Goal: Task Accomplishment & Management: Complete application form

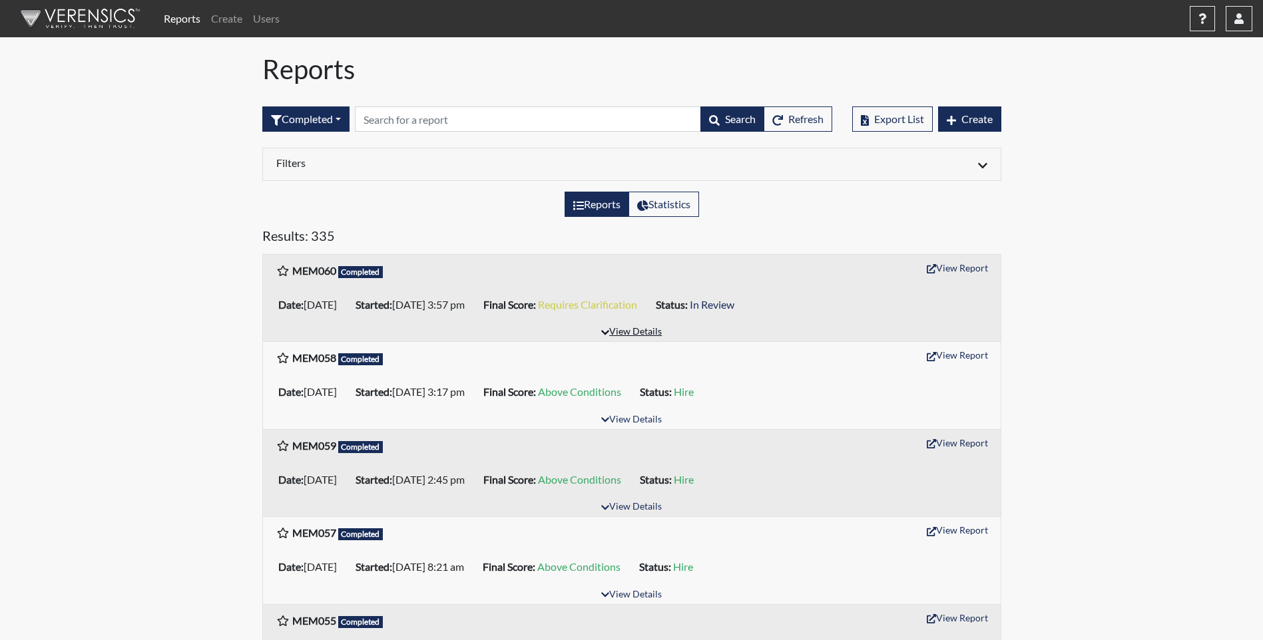
click at [645, 334] on button "View Details" at bounding box center [631, 333] width 73 height 18
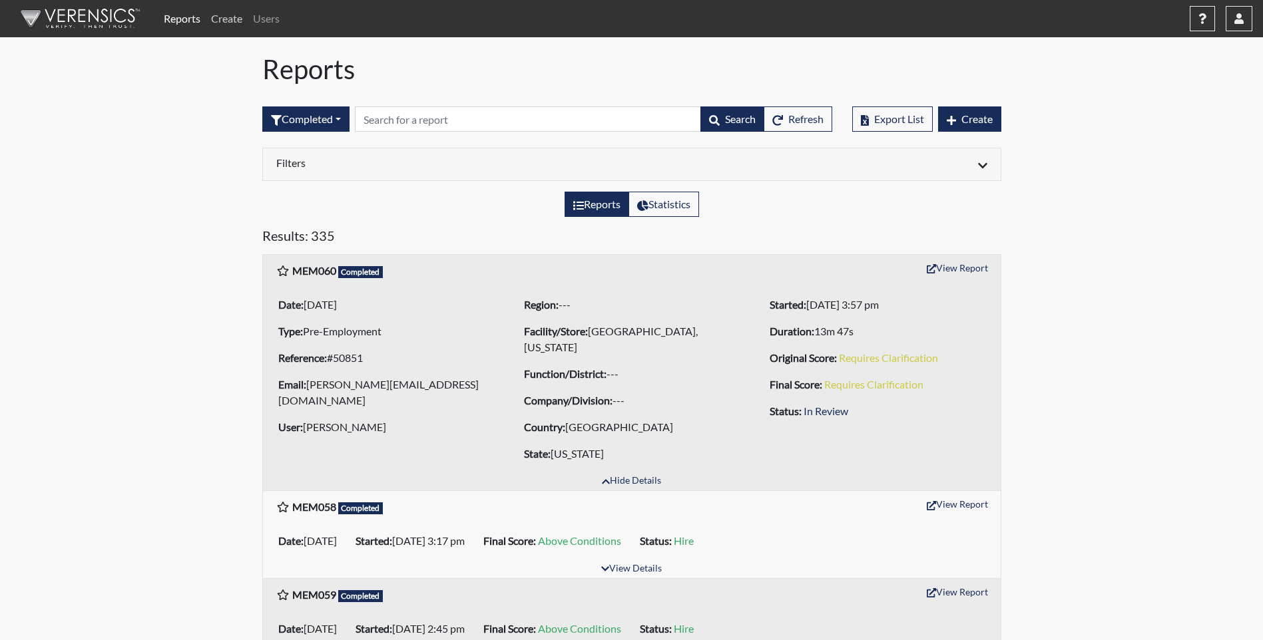
click at [226, 19] on link "Create" at bounding box center [227, 18] width 42 height 27
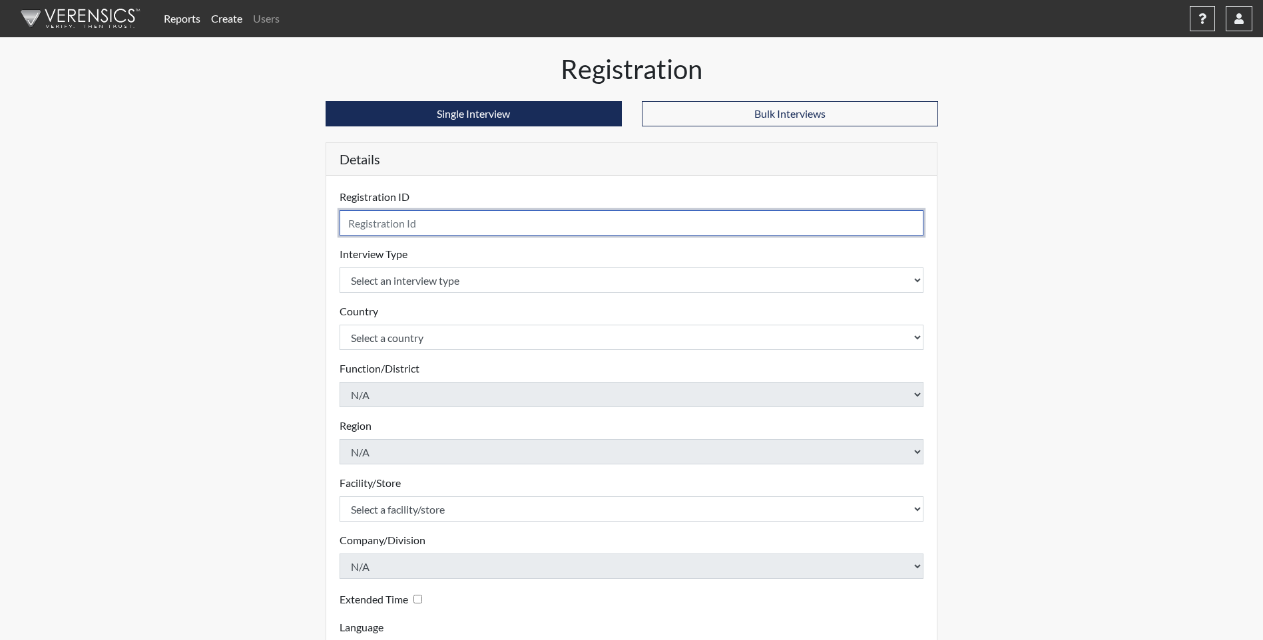
click at [413, 226] on input "text" at bounding box center [632, 222] width 584 height 25
type input "MEM061"
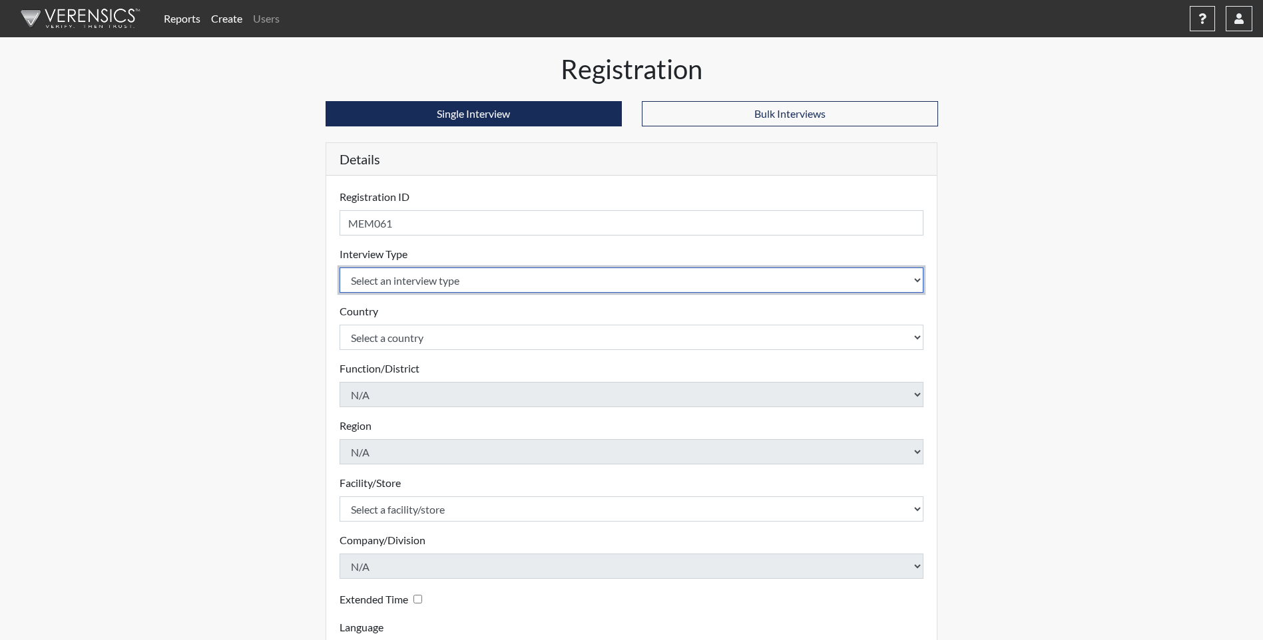
click at [541, 284] on select "Select an interview type Pre-Employment" at bounding box center [632, 280] width 584 height 25
select select "c2470aee-a530-11ea-a930-026c882af335"
click at [340, 268] on select "Select an interview type Pre-Employment" at bounding box center [632, 280] width 584 height 25
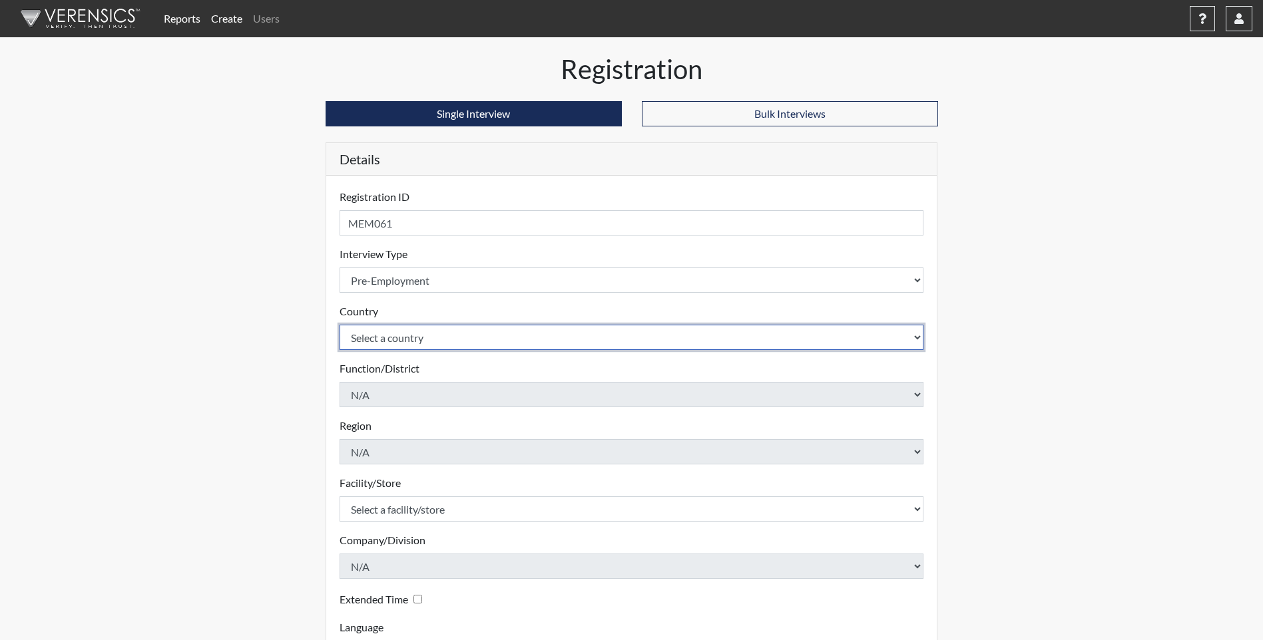
click at [447, 341] on select "Select a country [GEOGRAPHIC_DATA] [GEOGRAPHIC_DATA]" at bounding box center [632, 337] width 584 height 25
select select "united-states-of-[GEOGRAPHIC_DATA]"
click at [340, 325] on select "Select a country [GEOGRAPHIC_DATA] [GEOGRAPHIC_DATA]" at bounding box center [632, 337] width 584 height 25
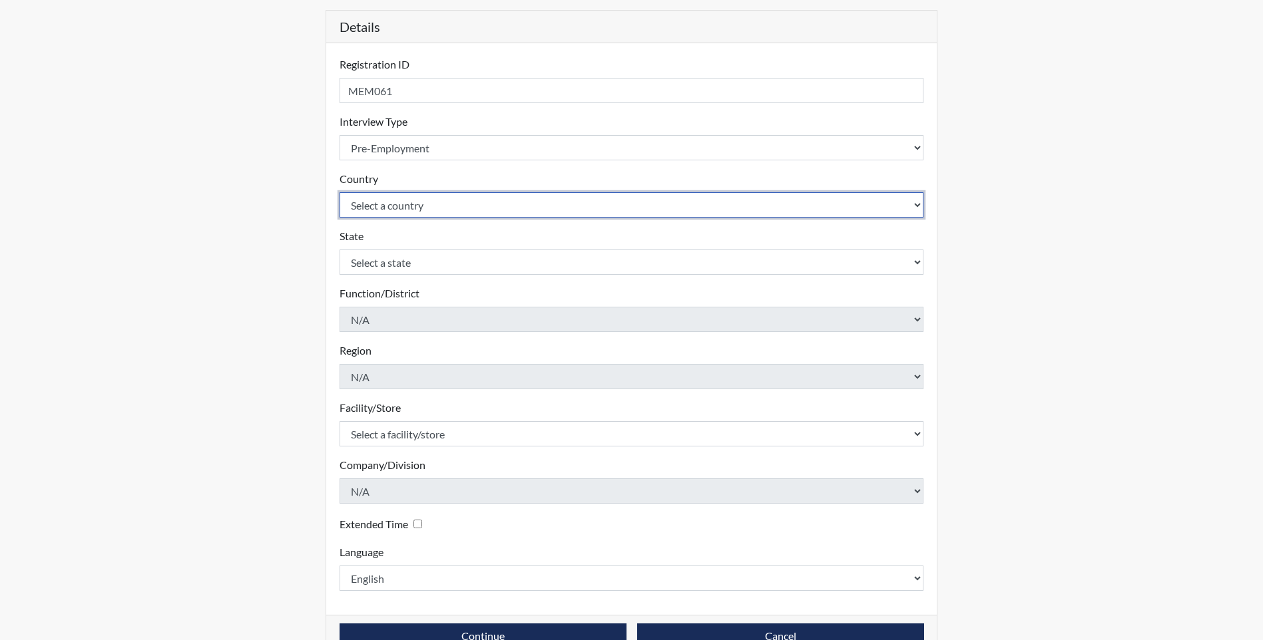
scroll to position [133, 0]
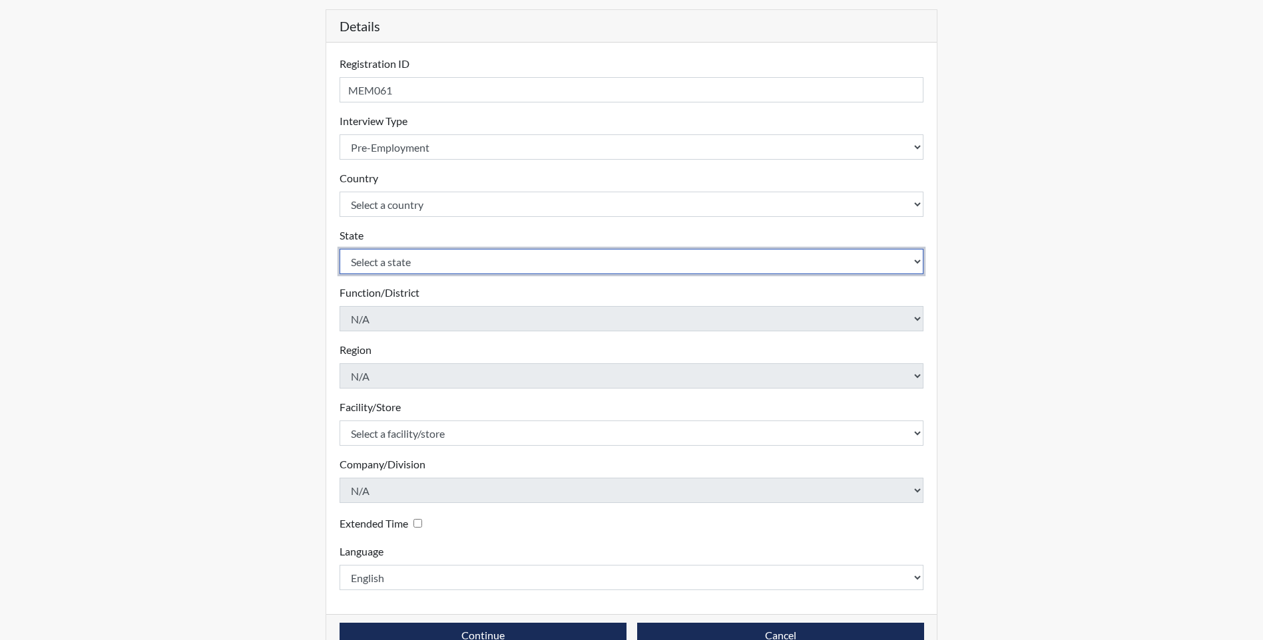
click at [438, 264] on select "Select a state [US_STATE] [US_STATE] [US_STATE] [US_STATE] [US_STATE] [US_STATE…" at bounding box center [632, 261] width 584 height 25
select select "TN"
click at [340, 249] on select "Select a state [US_STATE] [US_STATE] [US_STATE] [US_STATE] [US_STATE] [US_STATE…" at bounding box center [632, 261] width 584 height 25
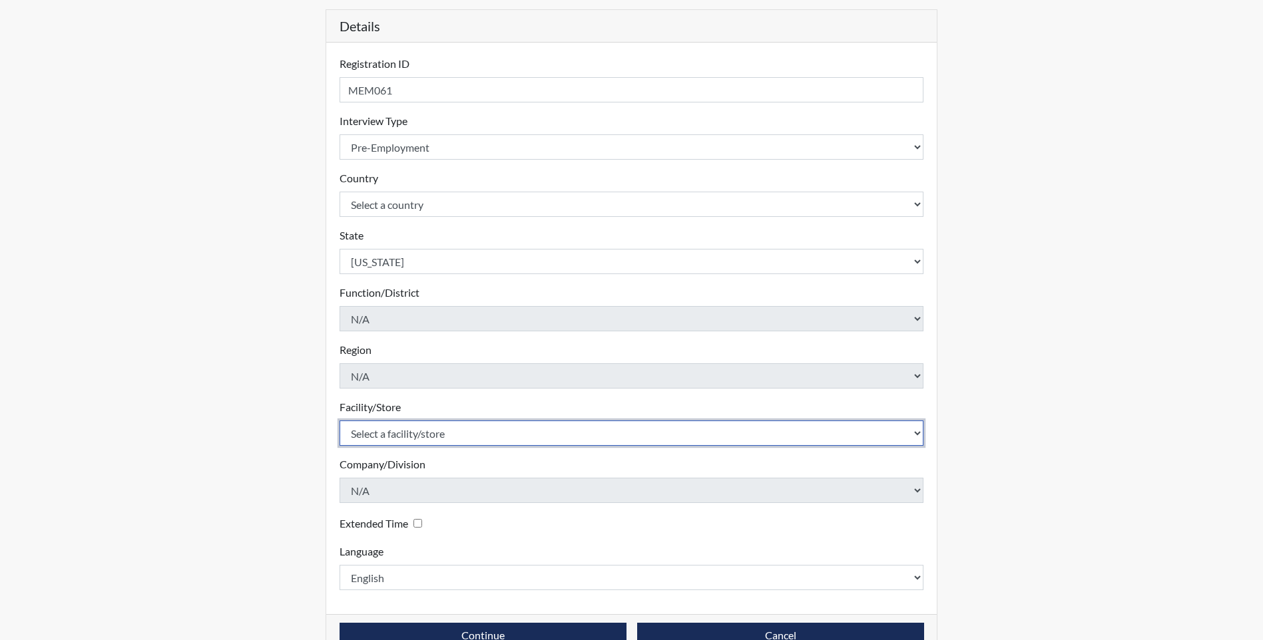
click at [401, 433] on select "Select a facility/store [GEOGRAPHIC_DATA], [US_STATE] [GEOGRAPHIC_DATA], [US_ST…" at bounding box center [632, 433] width 584 height 25
select select "df043213-243d-4079-a1dd-173c02279676"
click at [340, 421] on select "Select a facility/store [GEOGRAPHIC_DATA], [US_STATE] [GEOGRAPHIC_DATA], [US_ST…" at bounding box center [632, 433] width 584 height 25
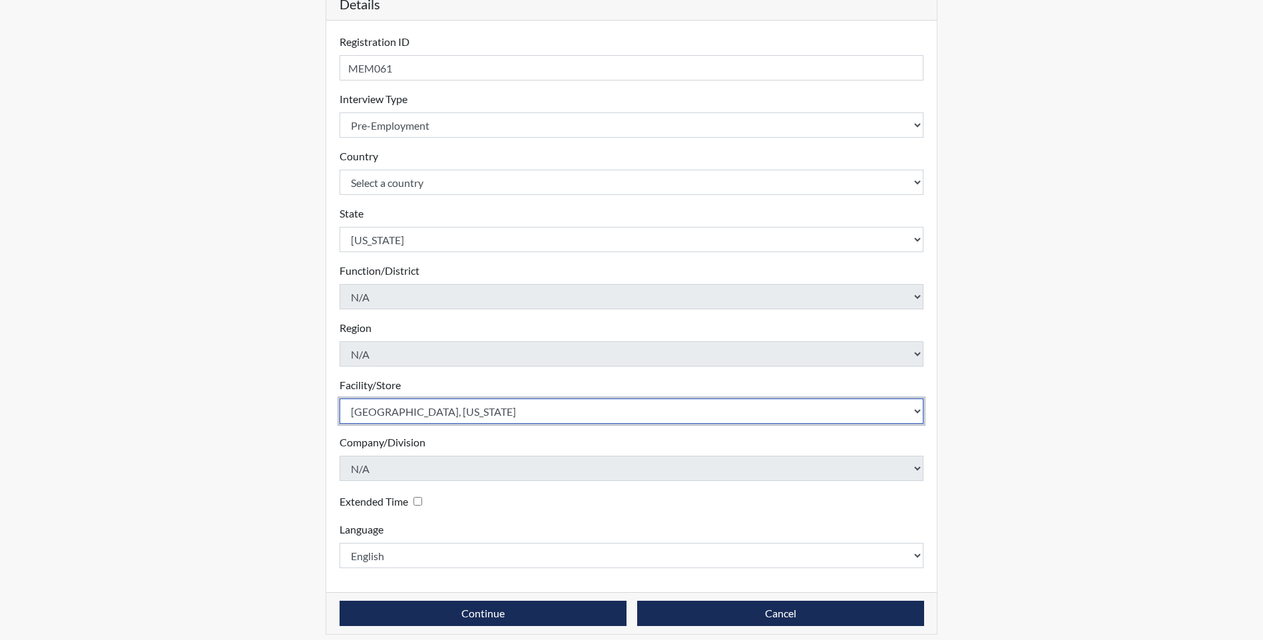
scroll to position [166, 0]
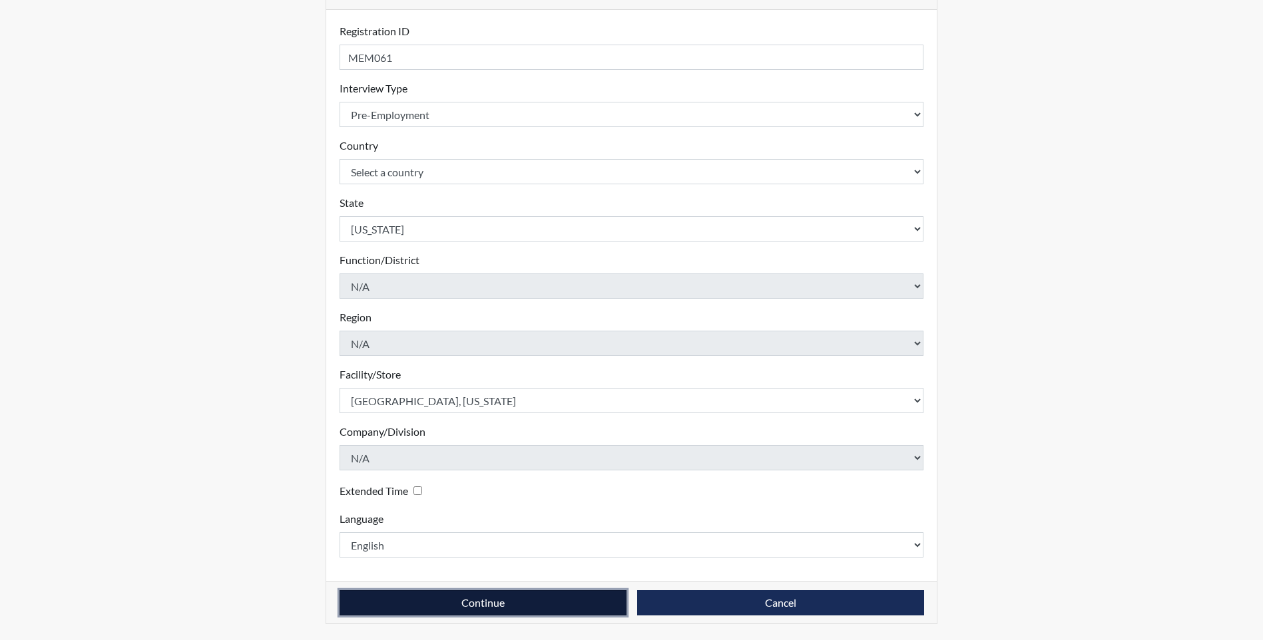
click at [490, 604] on button "Continue" at bounding box center [483, 602] width 287 height 25
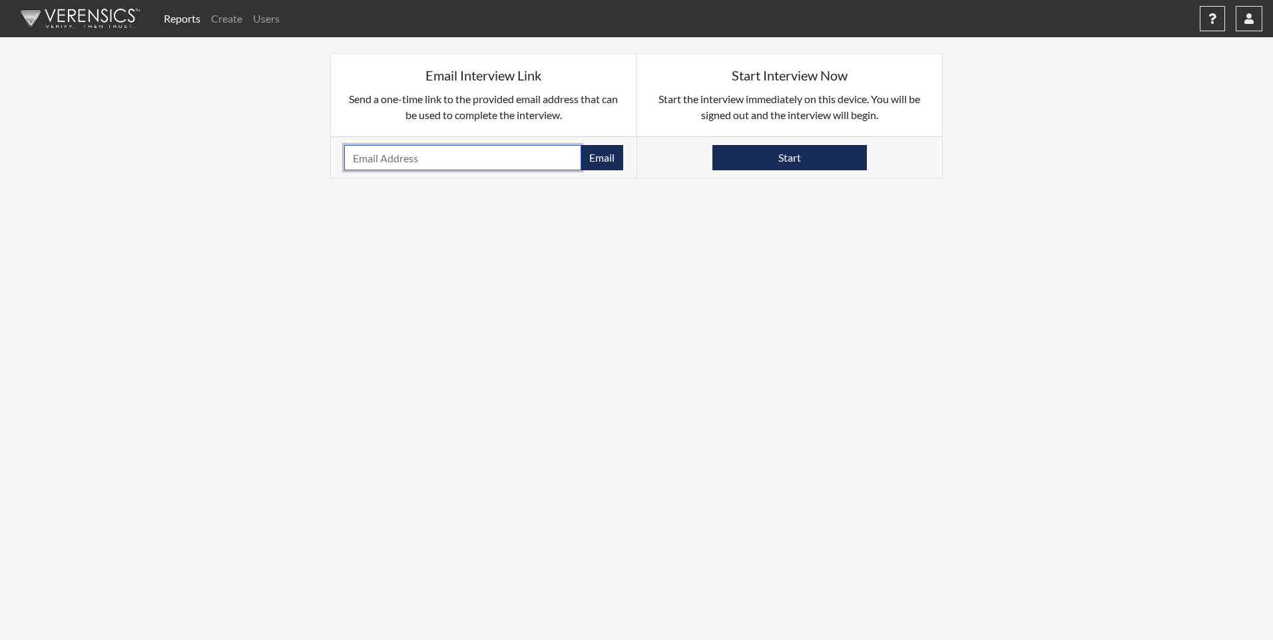
click at [473, 162] on input "email" at bounding box center [462, 157] width 237 height 25
type input "[EMAIL_ADDRESS][DOMAIN_NAME]"
click at [600, 158] on button "Email" at bounding box center [601, 157] width 43 height 25
